Goal: Task Accomplishment & Management: Complete application form

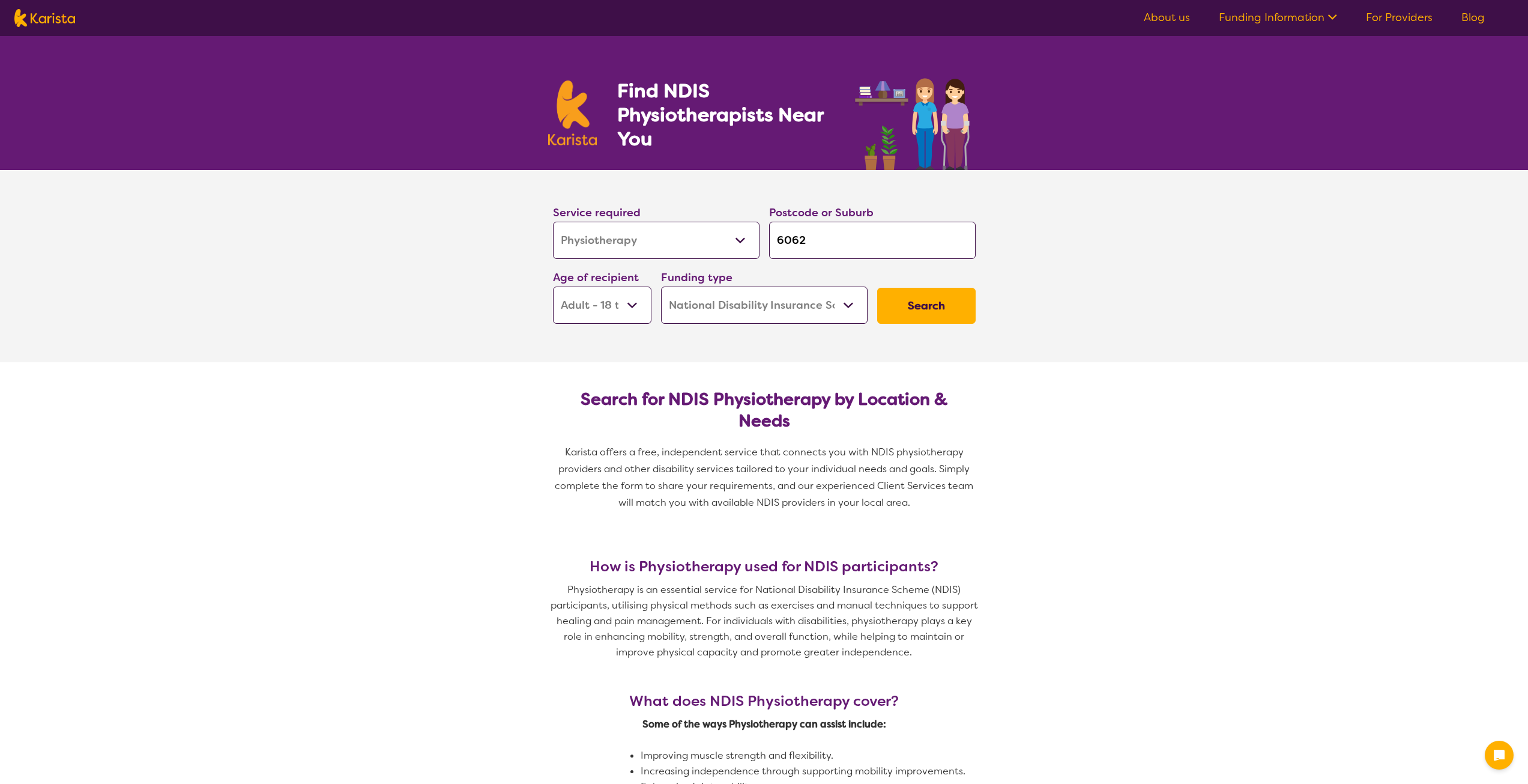
select select "Physiotherapy"
select select "AD"
select select "NDIS"
select select "Physiotherapy"
select select "AD"
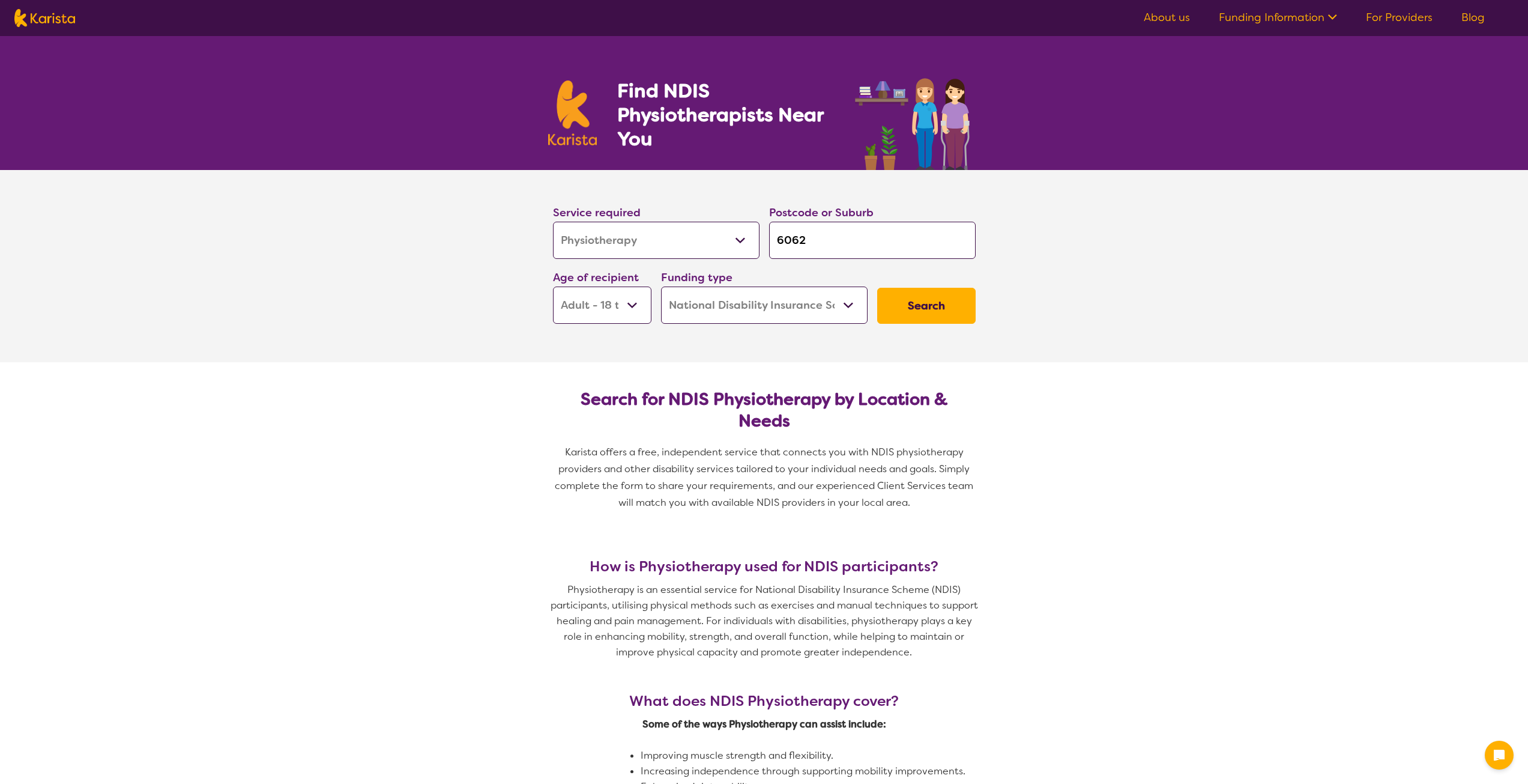
select select "NDIS"
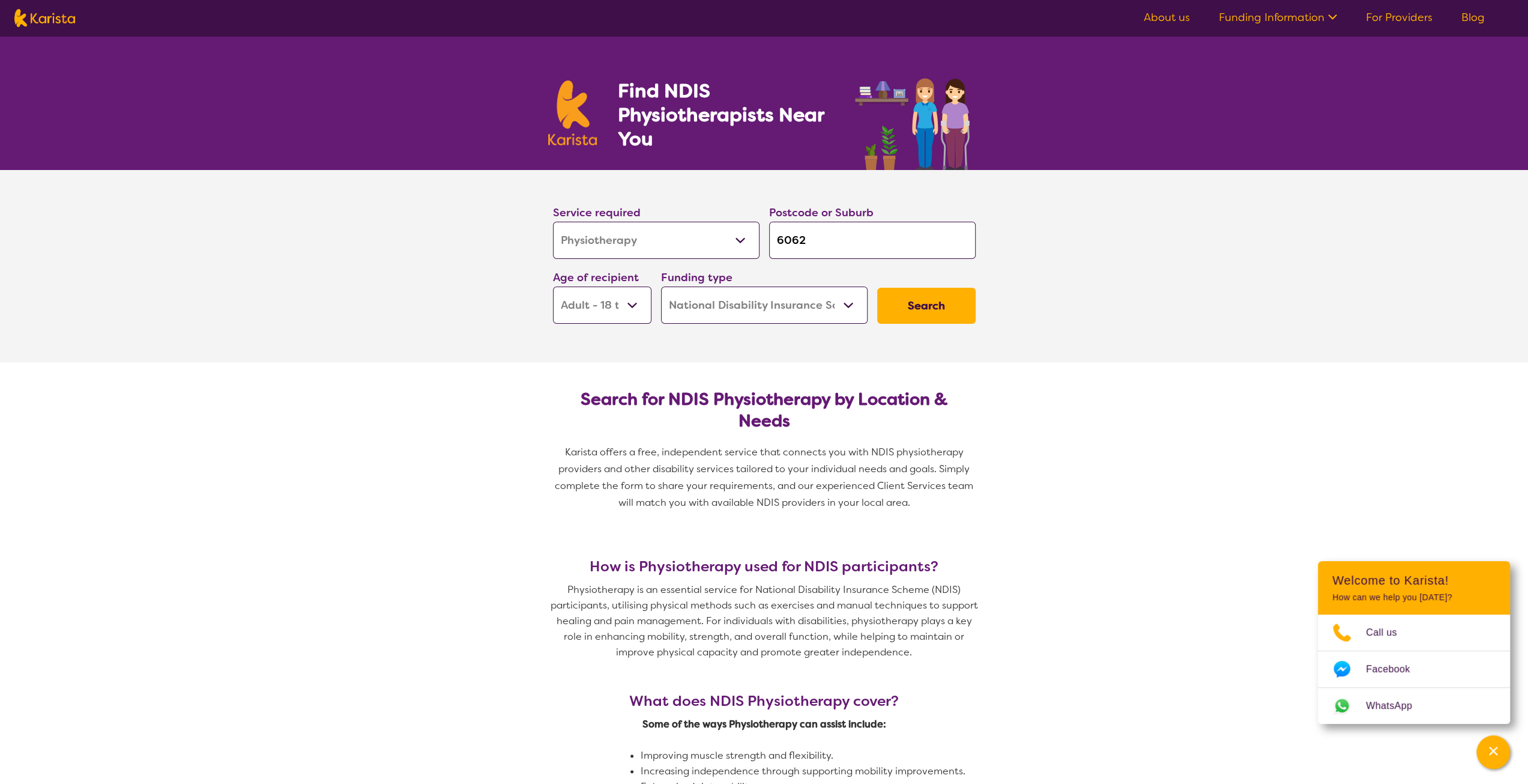
click at [588, 296] on select "Early Childhood - 0 to 9 Child - 10 to 11 Adolescent - 12 to 17 Adult - 18 to 6…" at bounding box center [602, 305] width 99 height 37
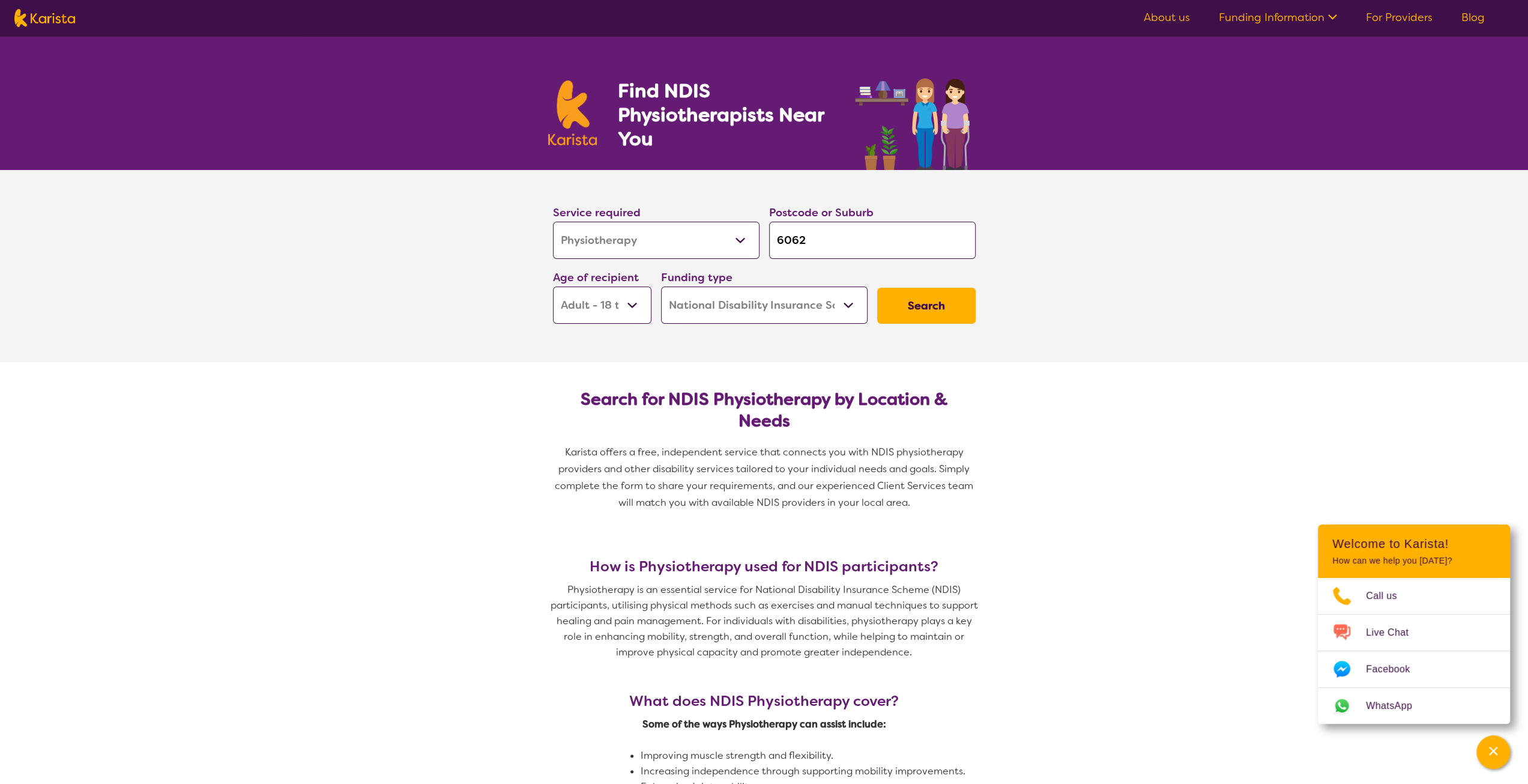
click at [737, 301] on select "Home Care Package (HCP) National Disability Insurance Scheme (NDIS) I don't know" at bounding box center [764, 305] width 207 height 37
click at [685, 233] on select "Allied Health Assistant Assessment ([MEDICAL_DATA] or [MEDICAL_DATA]) Behaviour…" at bounding box center [657, 240] width 207 height 37
click at [920, 230] on input "6062" at bounding box center [873, 240] width 207 height 37
type input "606"
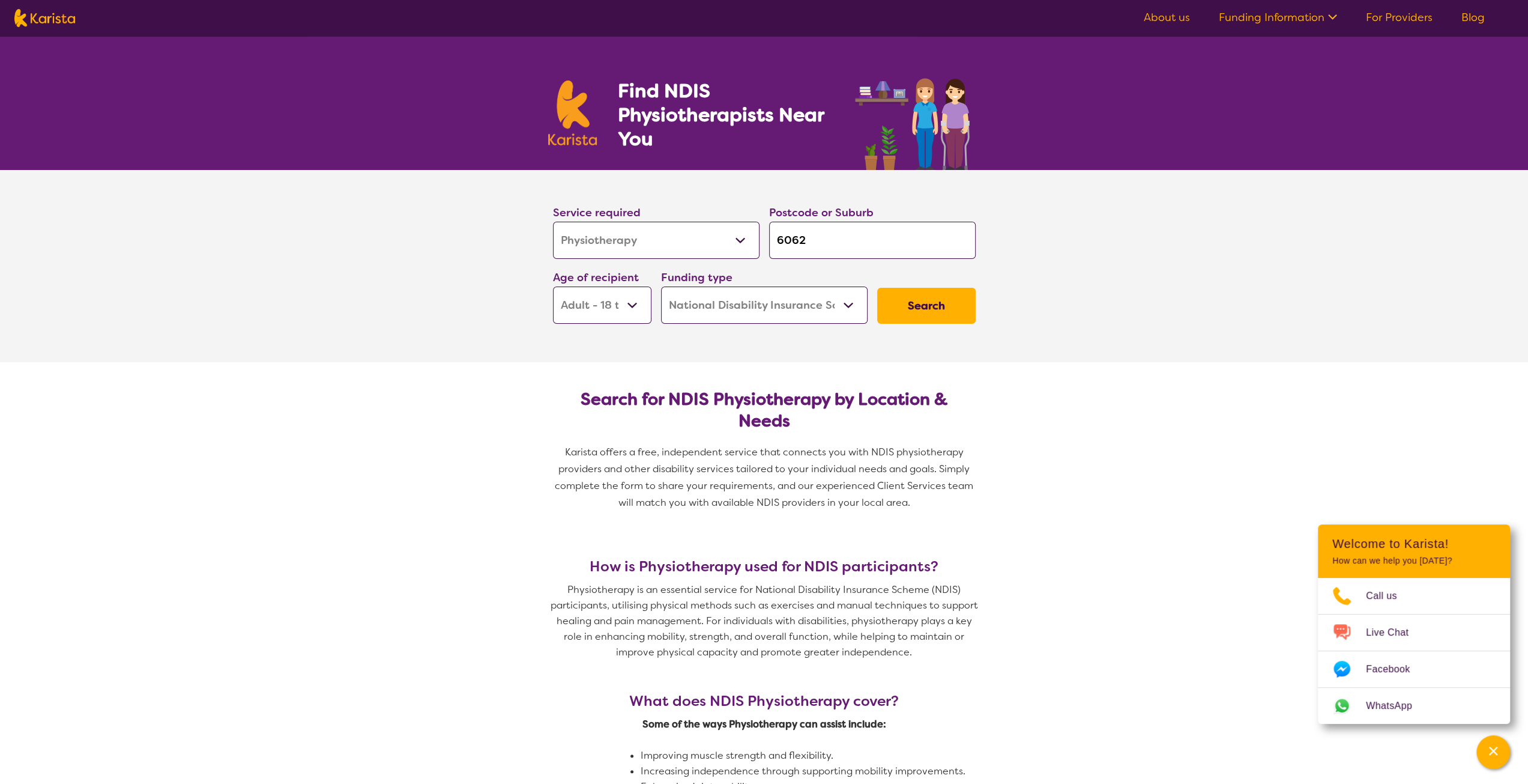
type input "606"
type input "60"
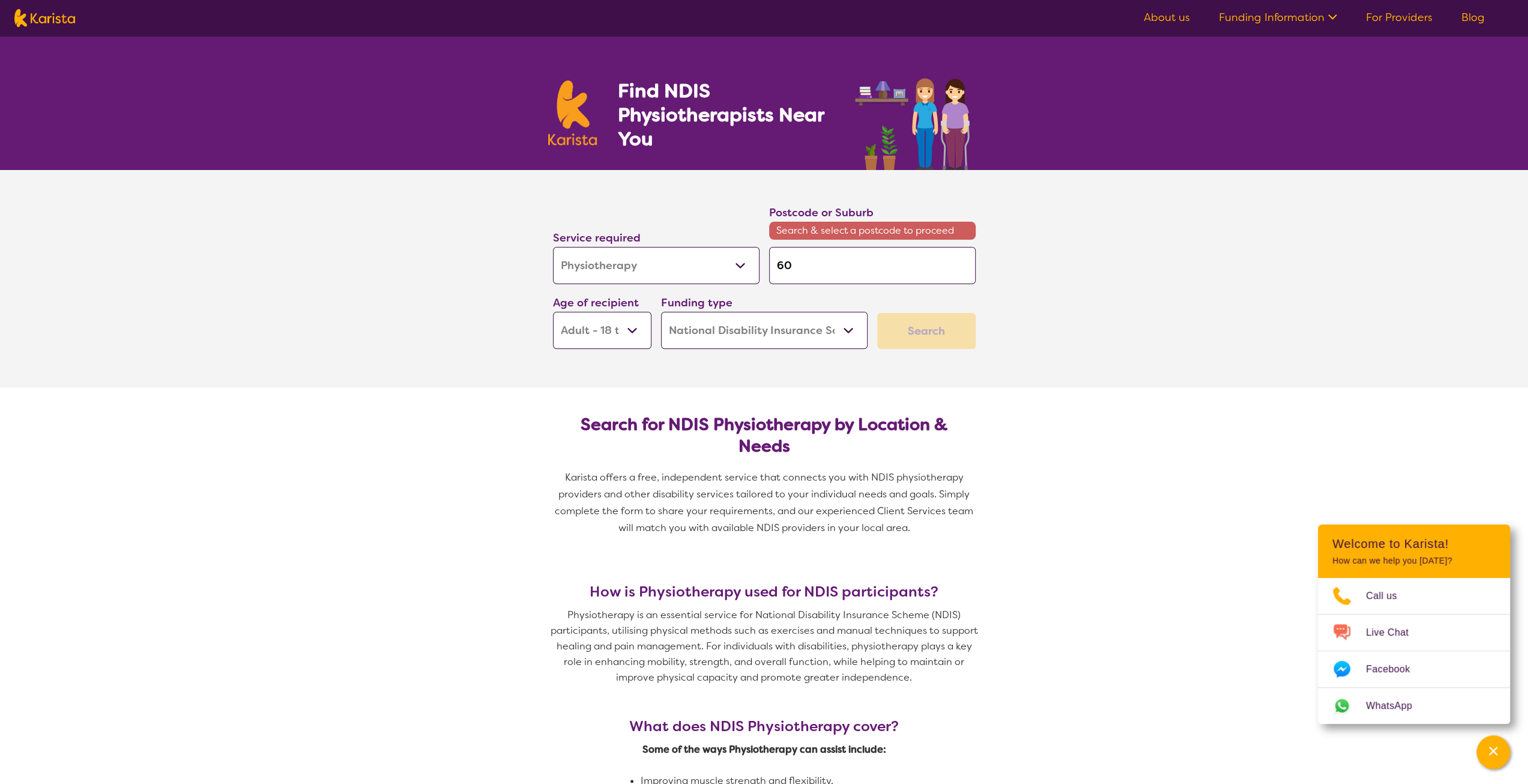
type input "6"
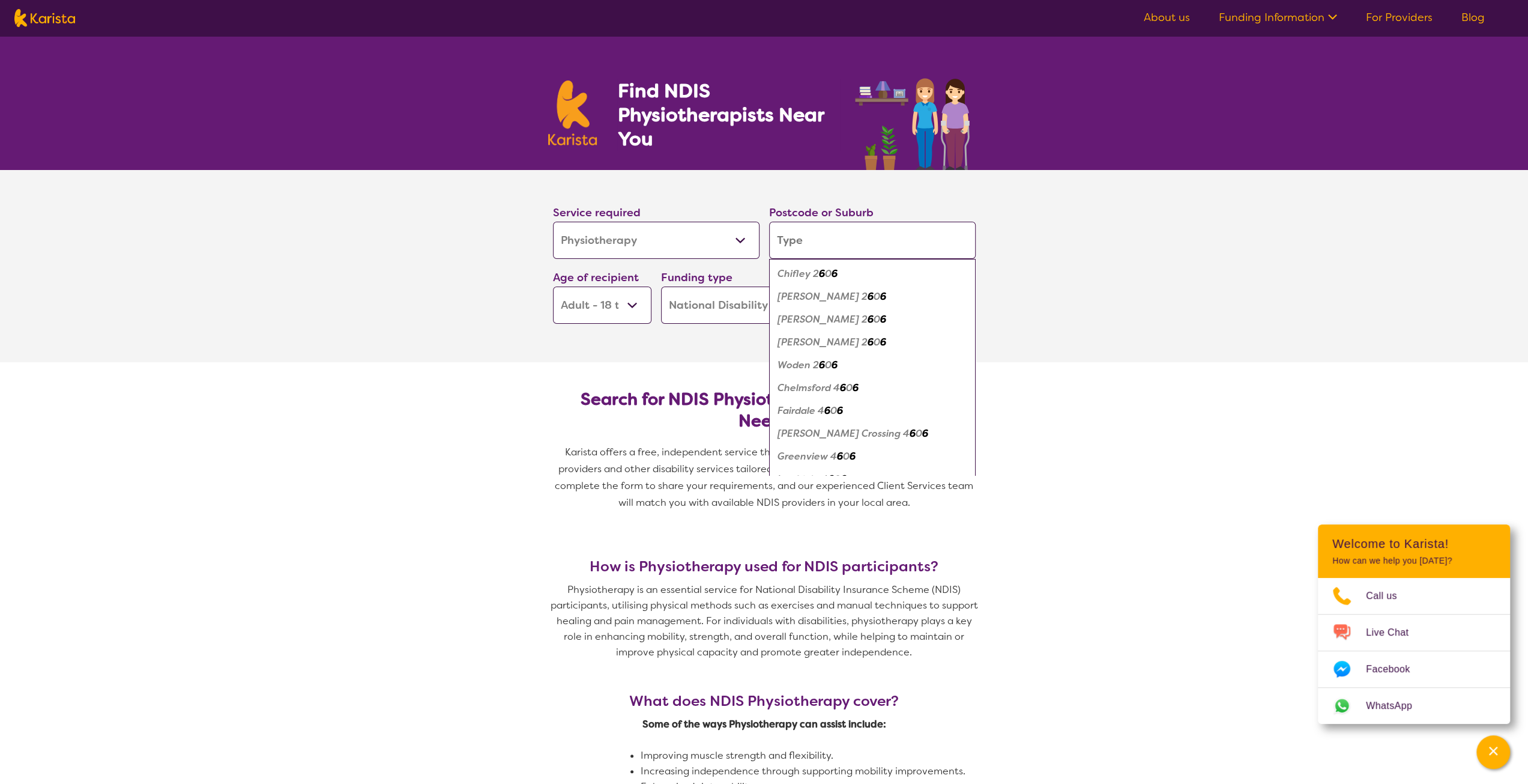
type input "6"
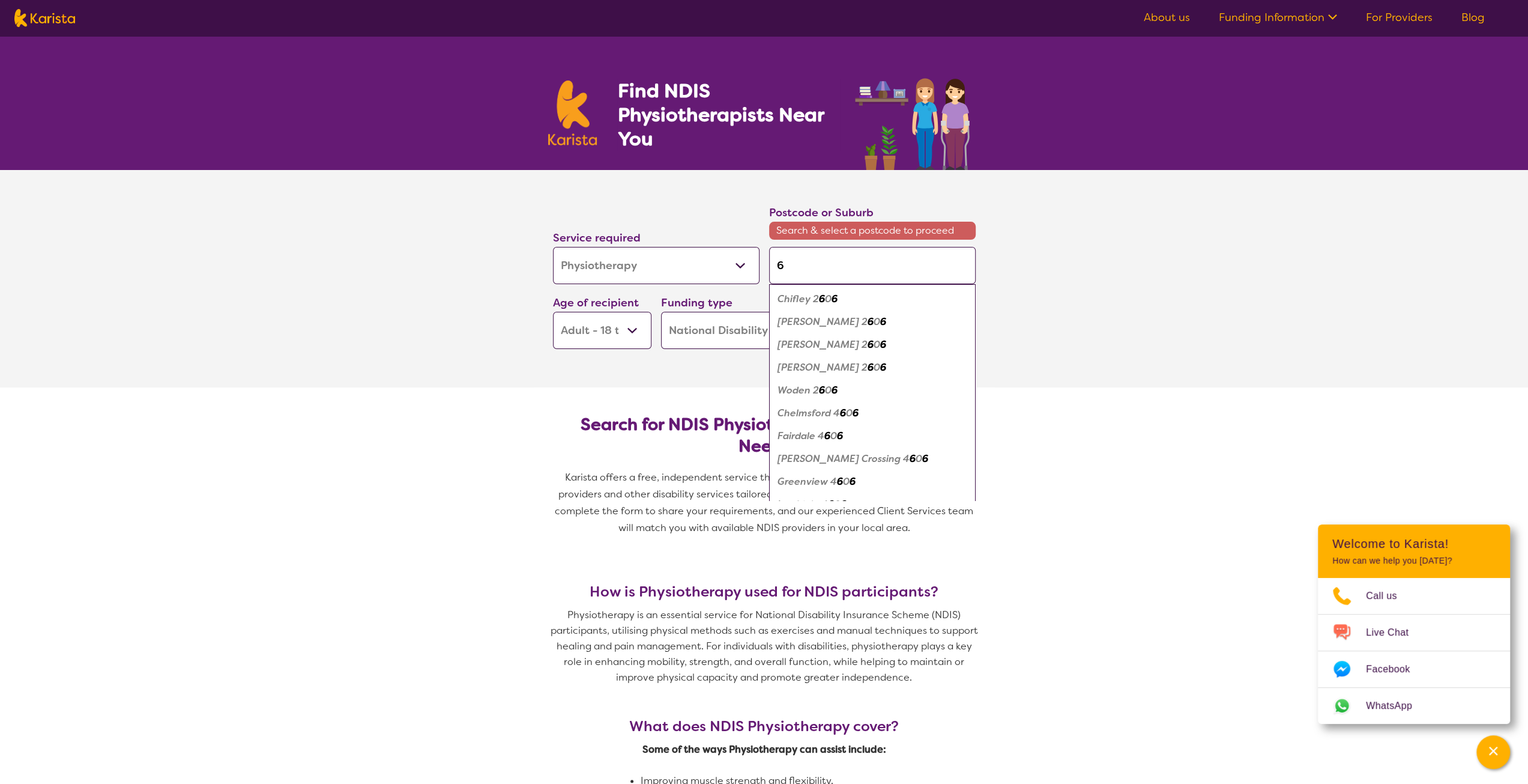
type input "61"
type input "616"
type input "6163"
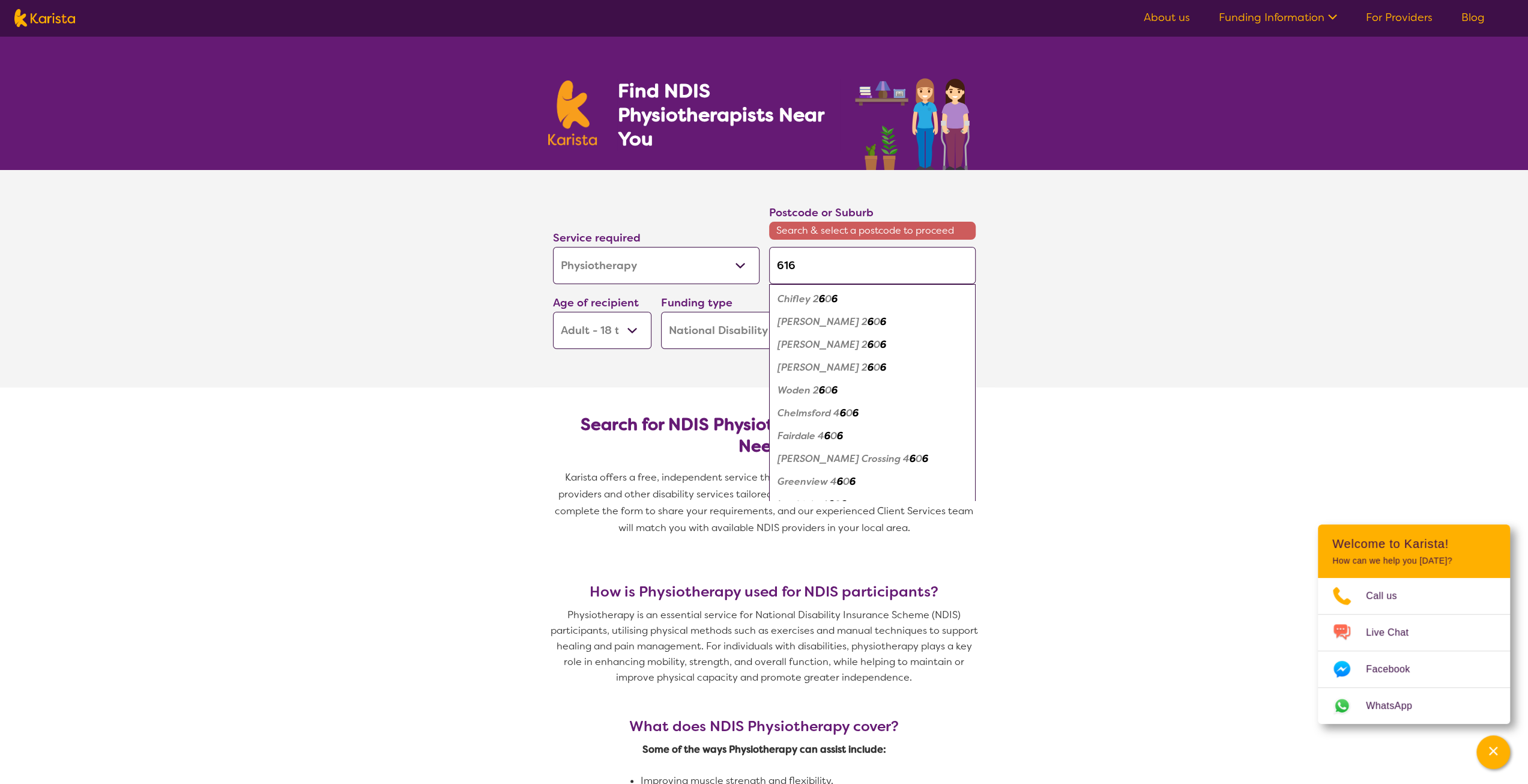
type input "6163"
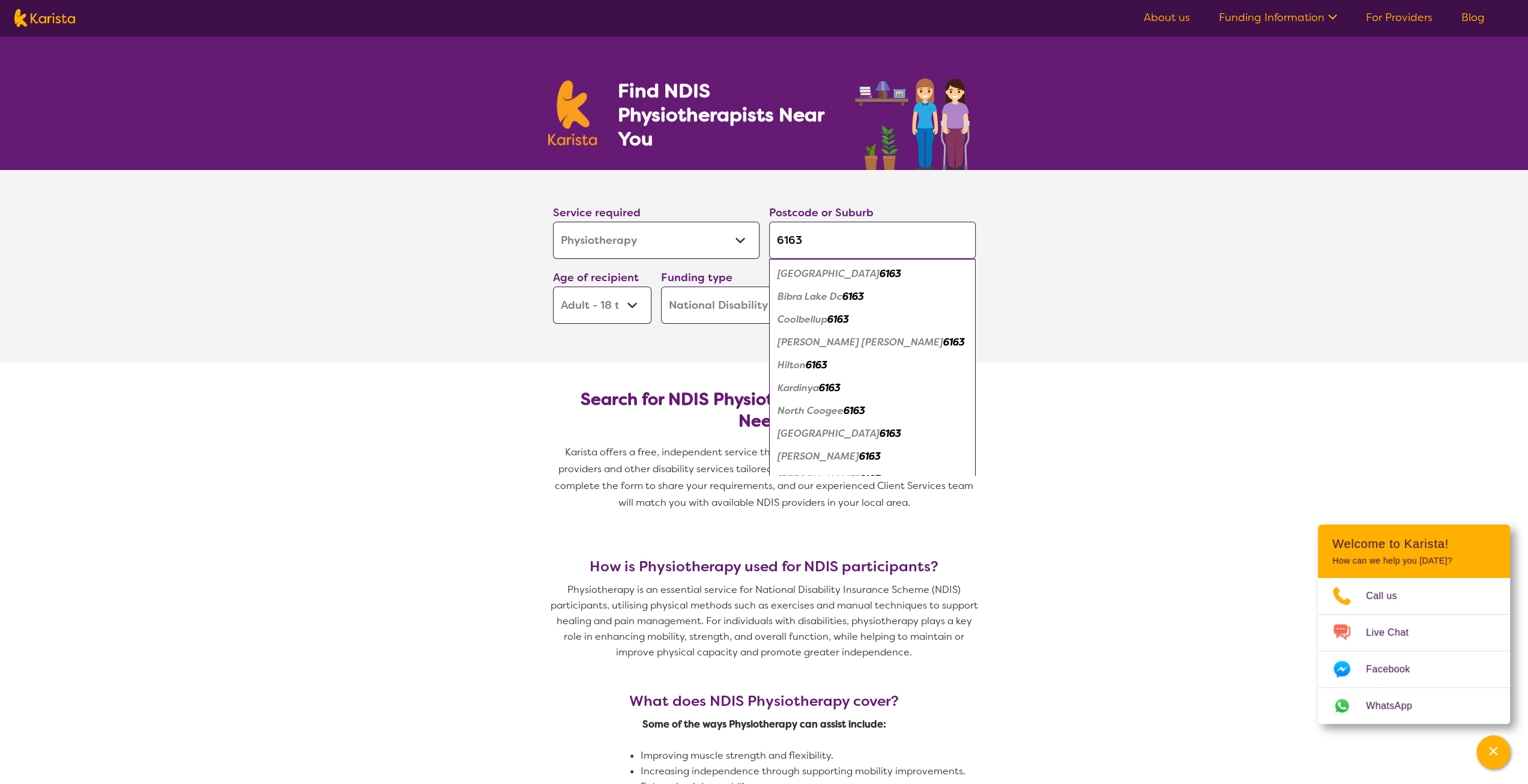
type input "6163"
click at [884, 270] on div "[GEOGRAPHIC_DATA]" at bounding box center [872, 273] width 194 height 22
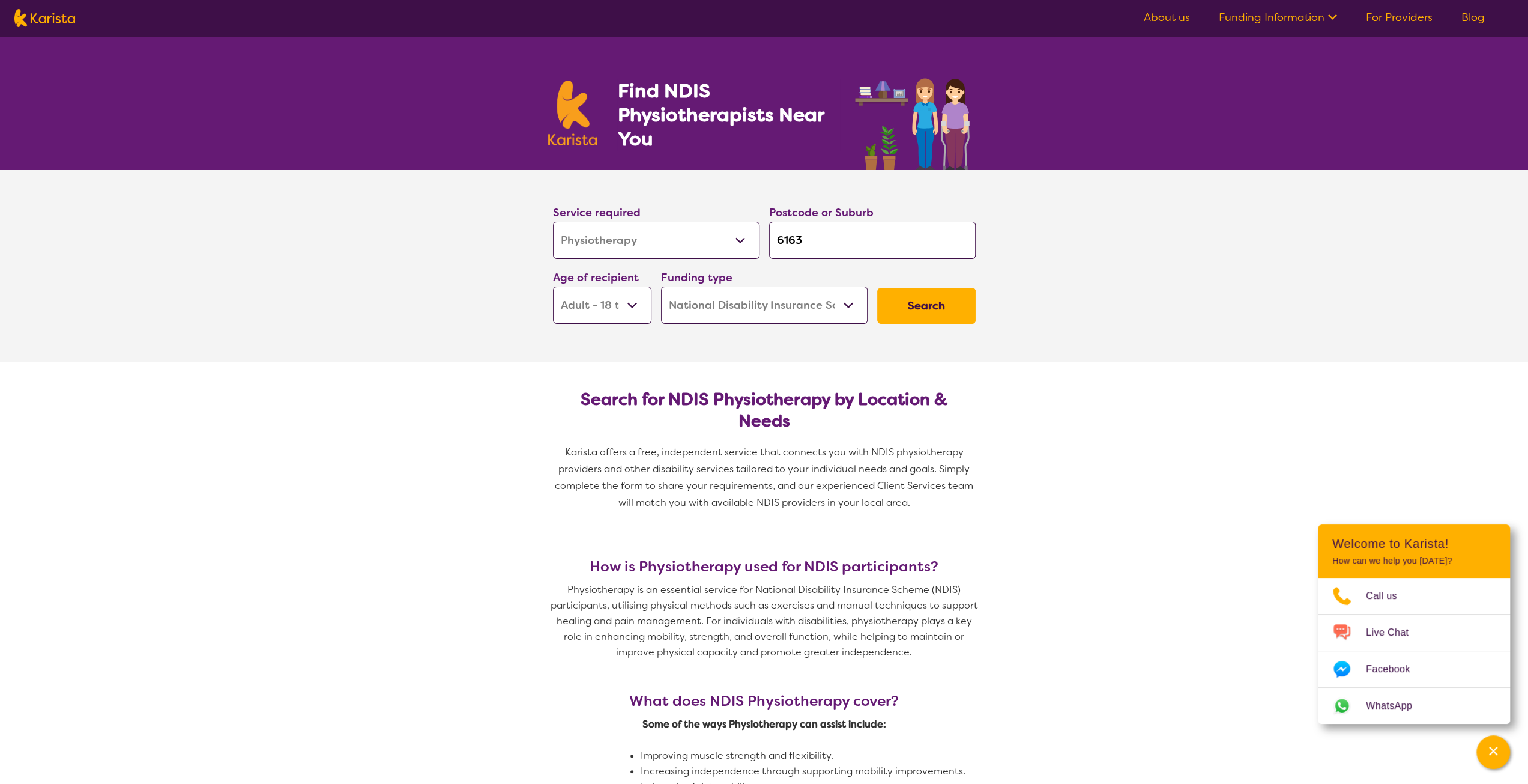
click at [929, 322] on div "Search" at bounding box center [927, 306] width 108 height 46
click at [945, 314] on button "Search" at bounding box center [927, 306] width 99 height 36
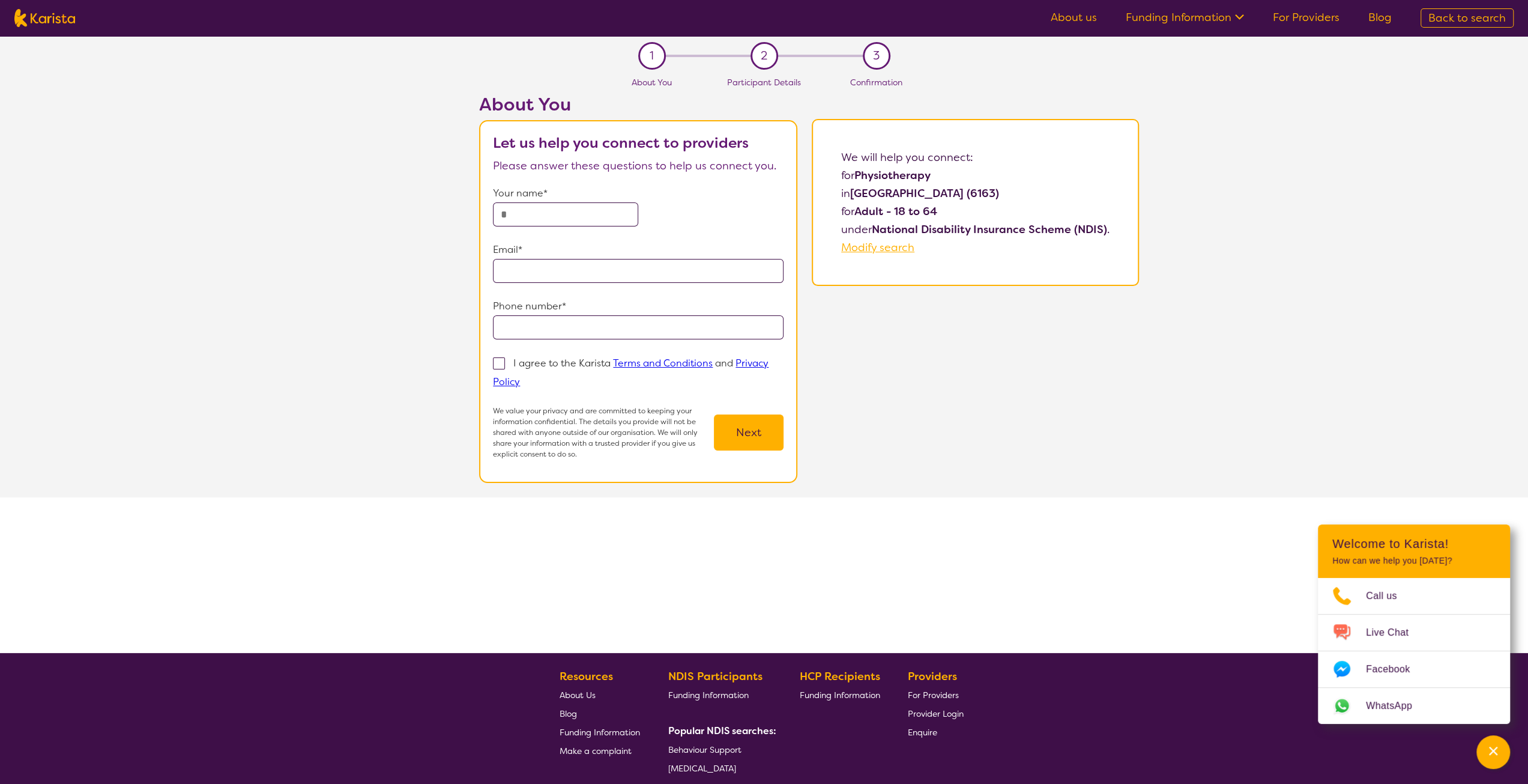
click at [751, 439] on button "Next" at bounding box center [748, 432] width 69 height 36
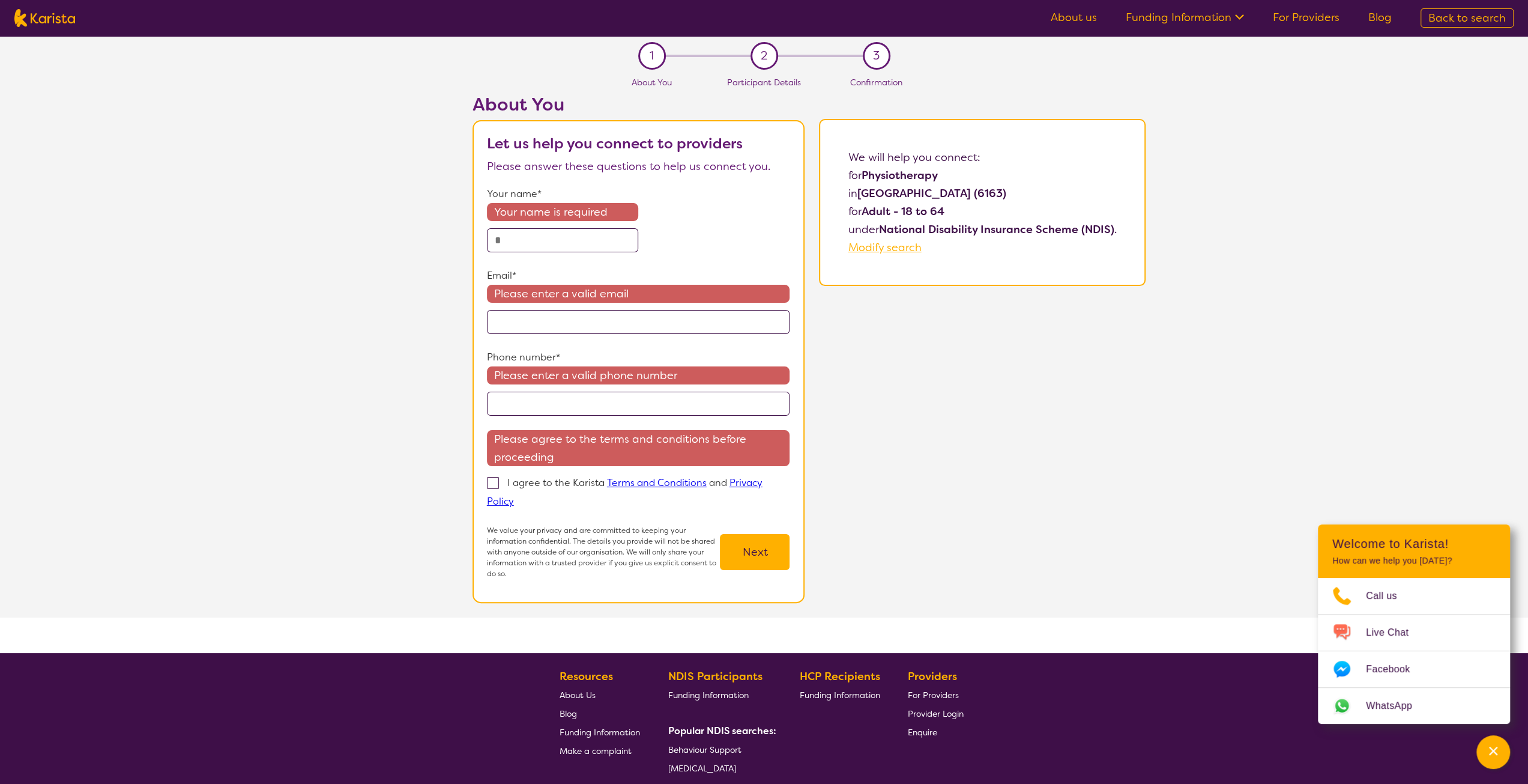
drag, startPoint x: 765, startPoint y: 53, endPoint x: 820, endPoint y: 51, distance: 55.0
click at [766, 53] on span "2" at bounding box center [764, 56] width 7 height 18
select select "Physiotherapy"
select select "AD"
select select "NDIS"
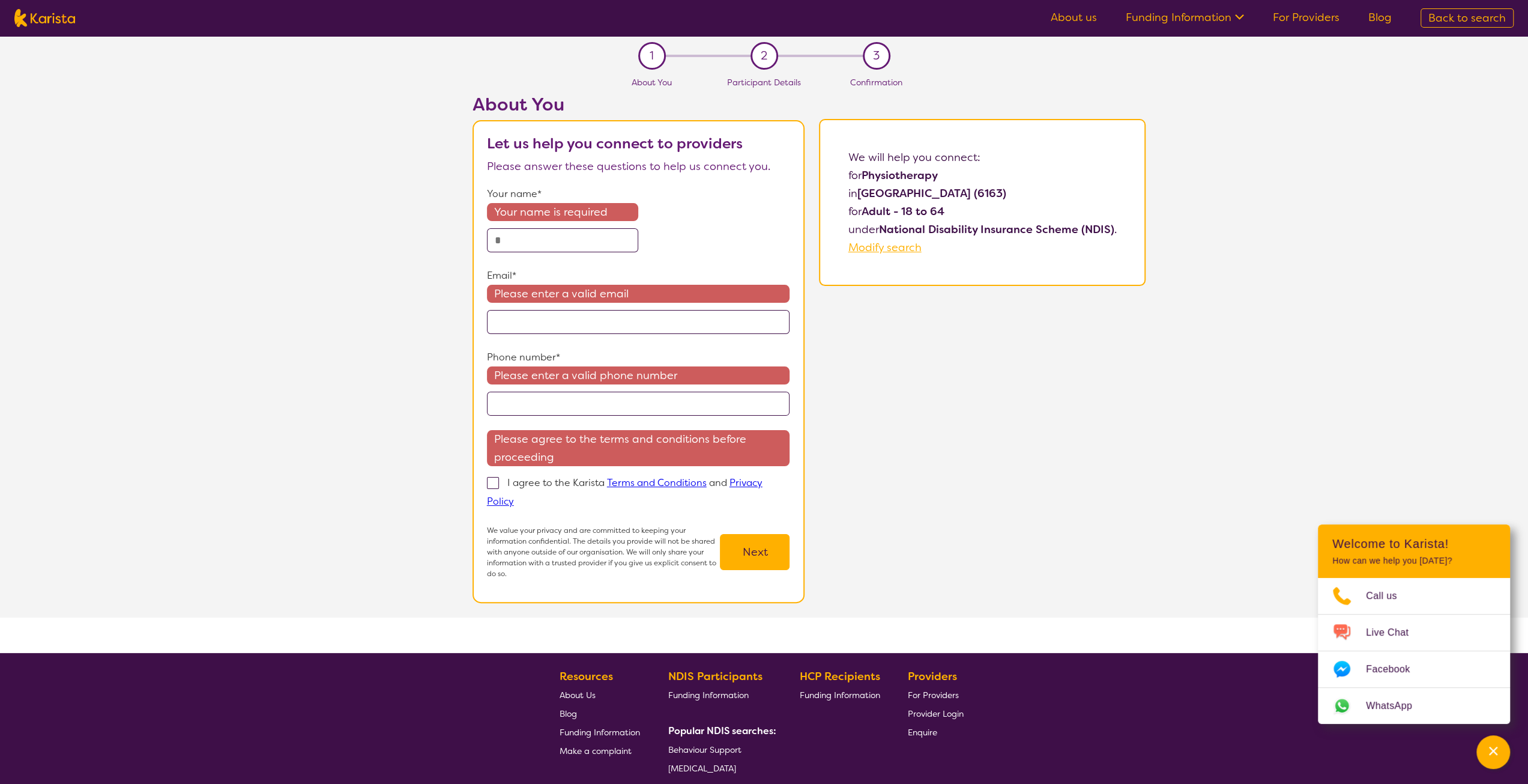
select select "Physiotherapy"
select select "AD"
select select "NDIS"
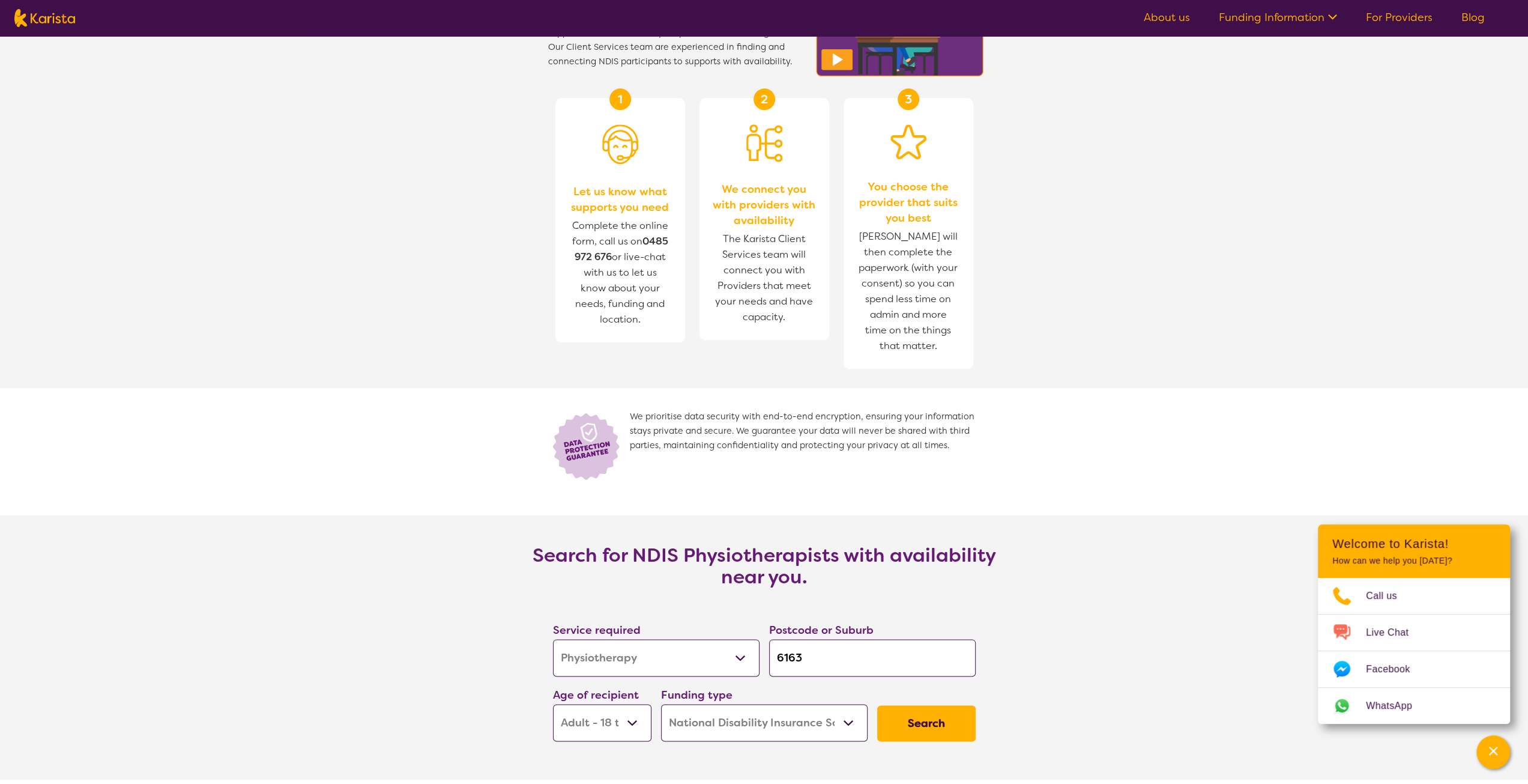
scroll to position [1561, 0]
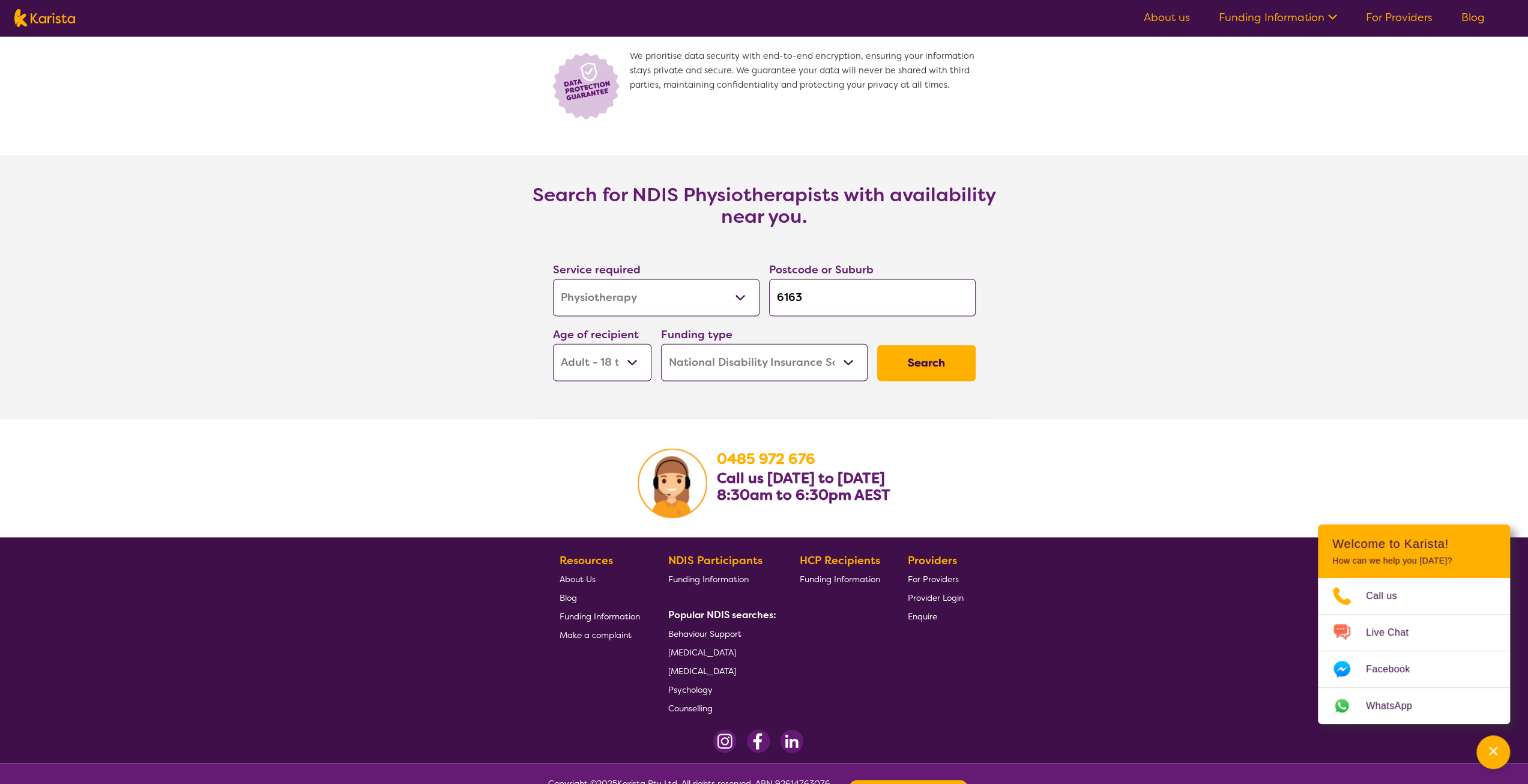
click at [959, 374] on button "Search" at bounding box center [927, 362] width 99 height 36
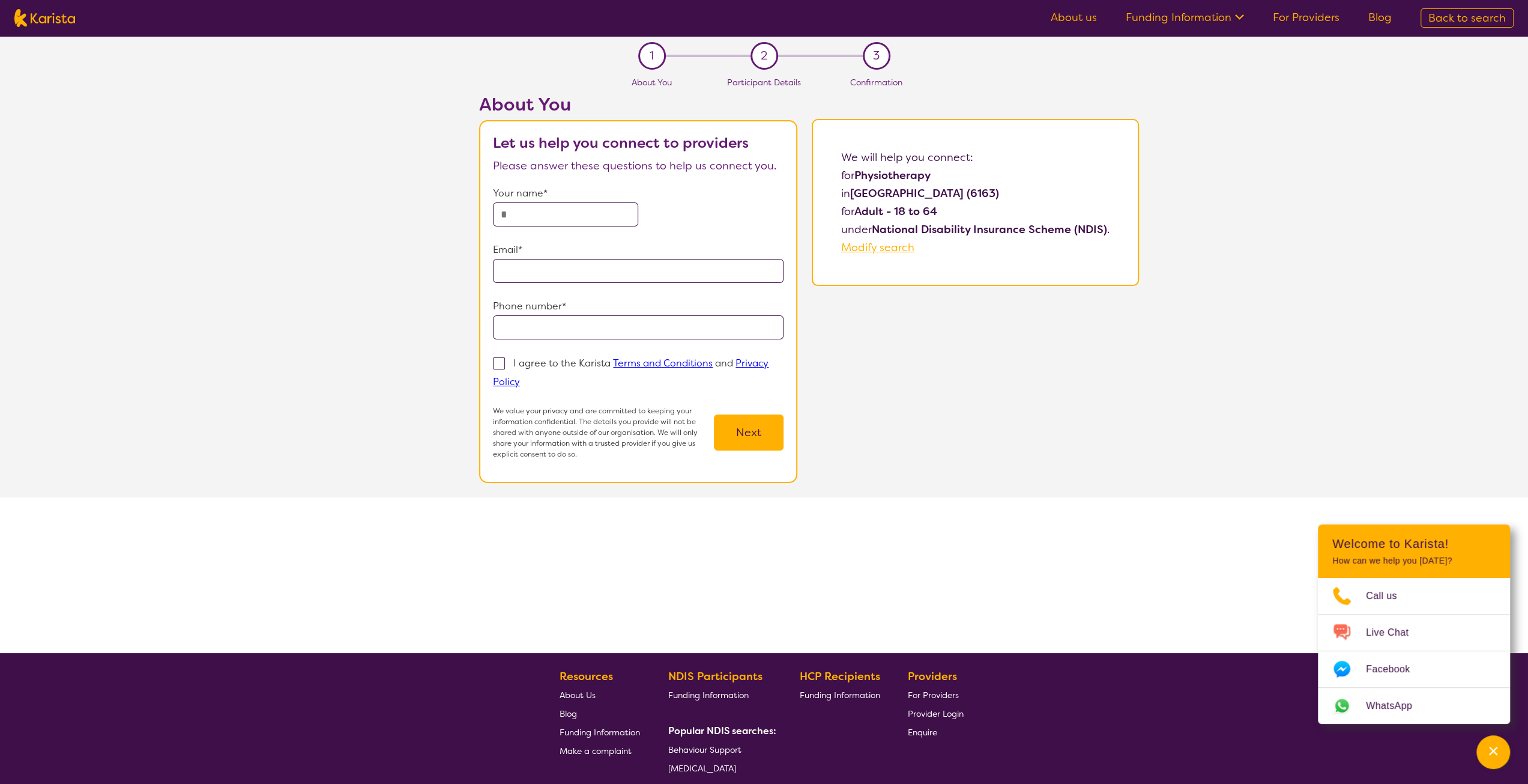
select select "Physiotherapy"
select select "AD"
select select "NDIS"
select select "Physiotherapy"
select select "AD"
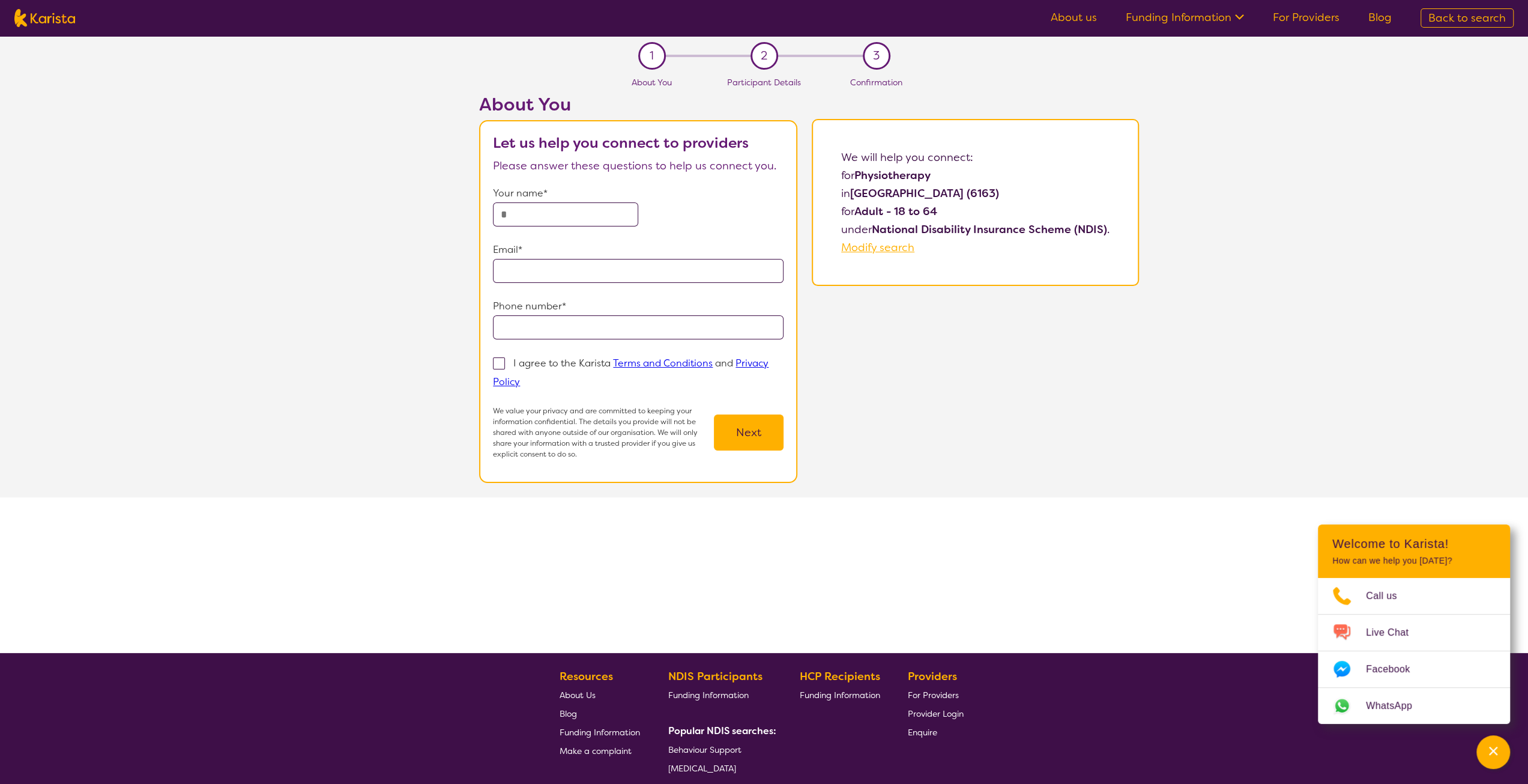
select select "NDIS"
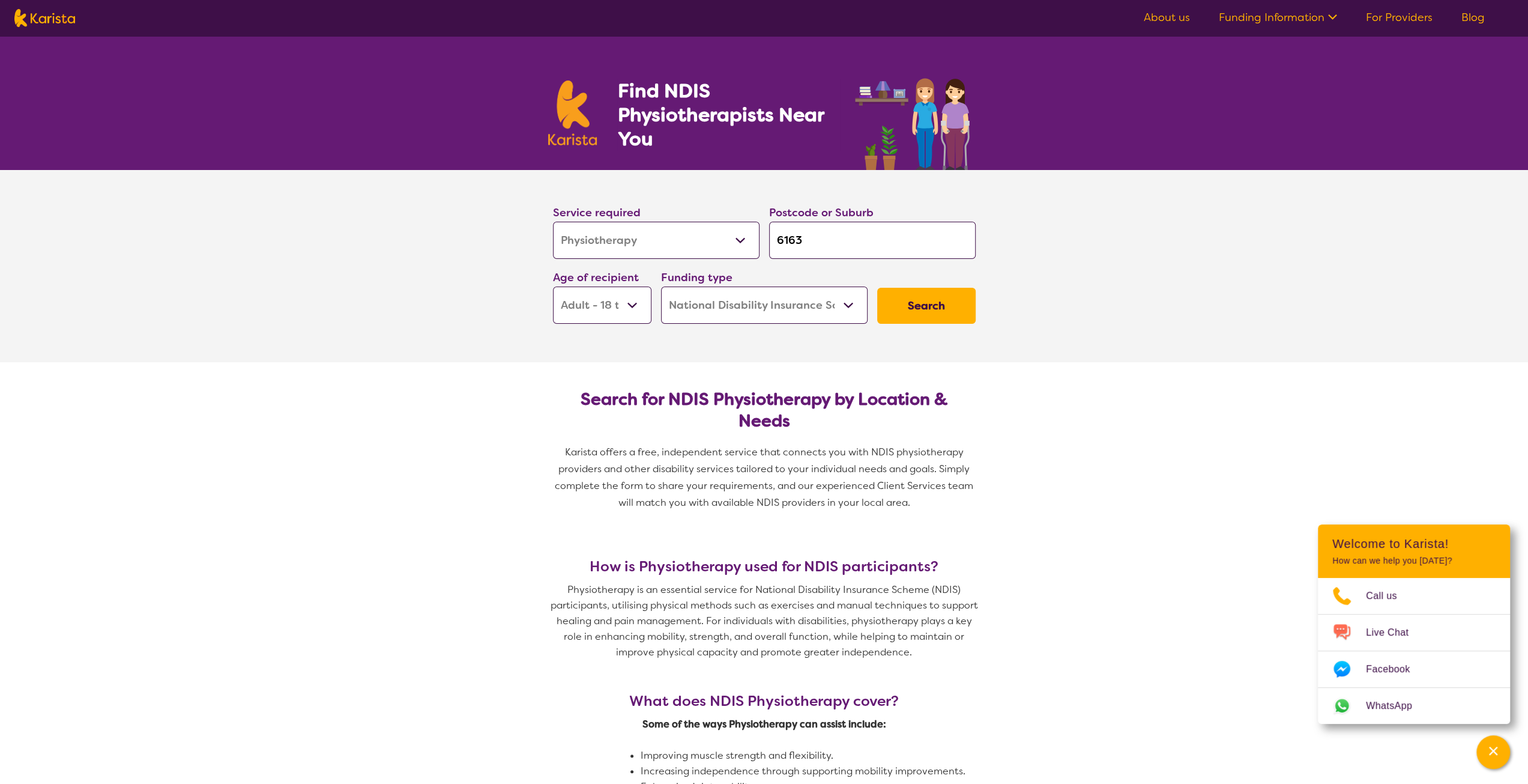
scroll to position [1561, 0]
